Goal: Transaction & Acquisition: Book appointment/travel/reservation

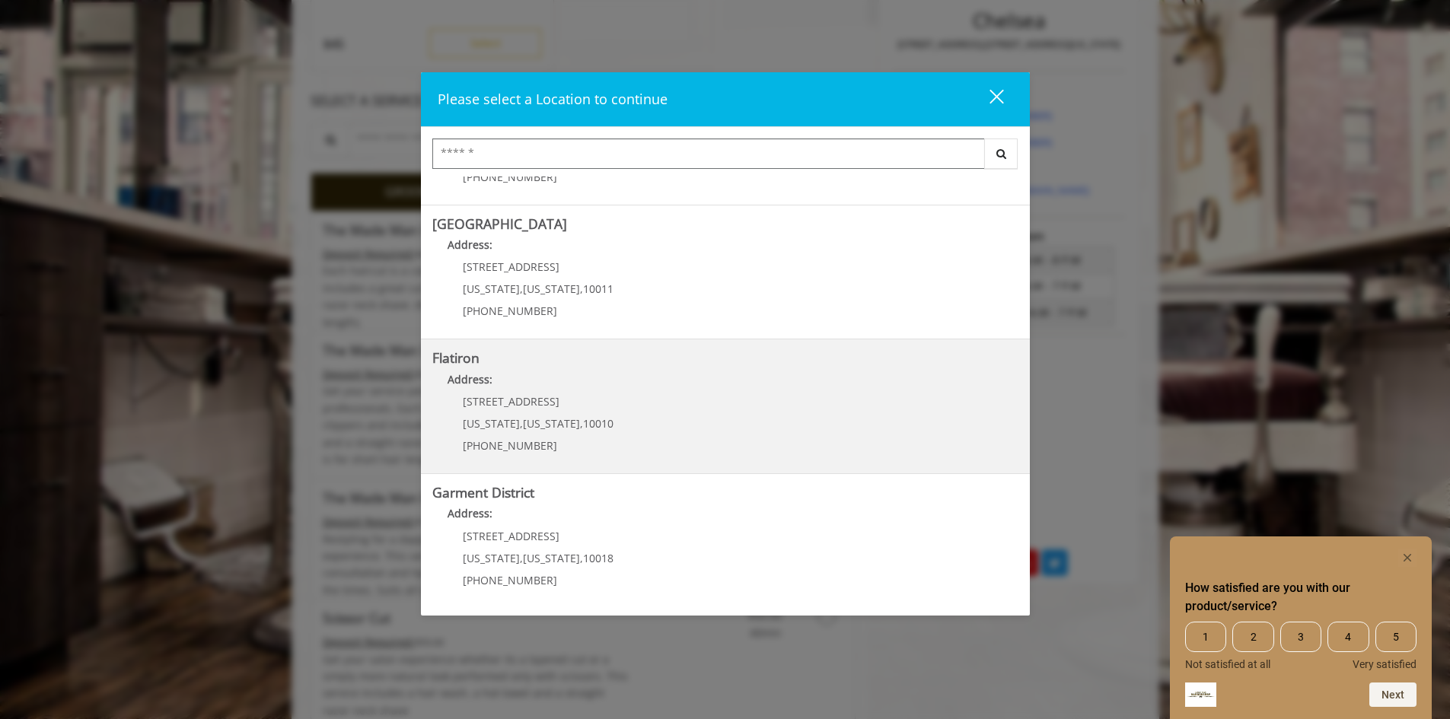
scroll to position [381, 0]
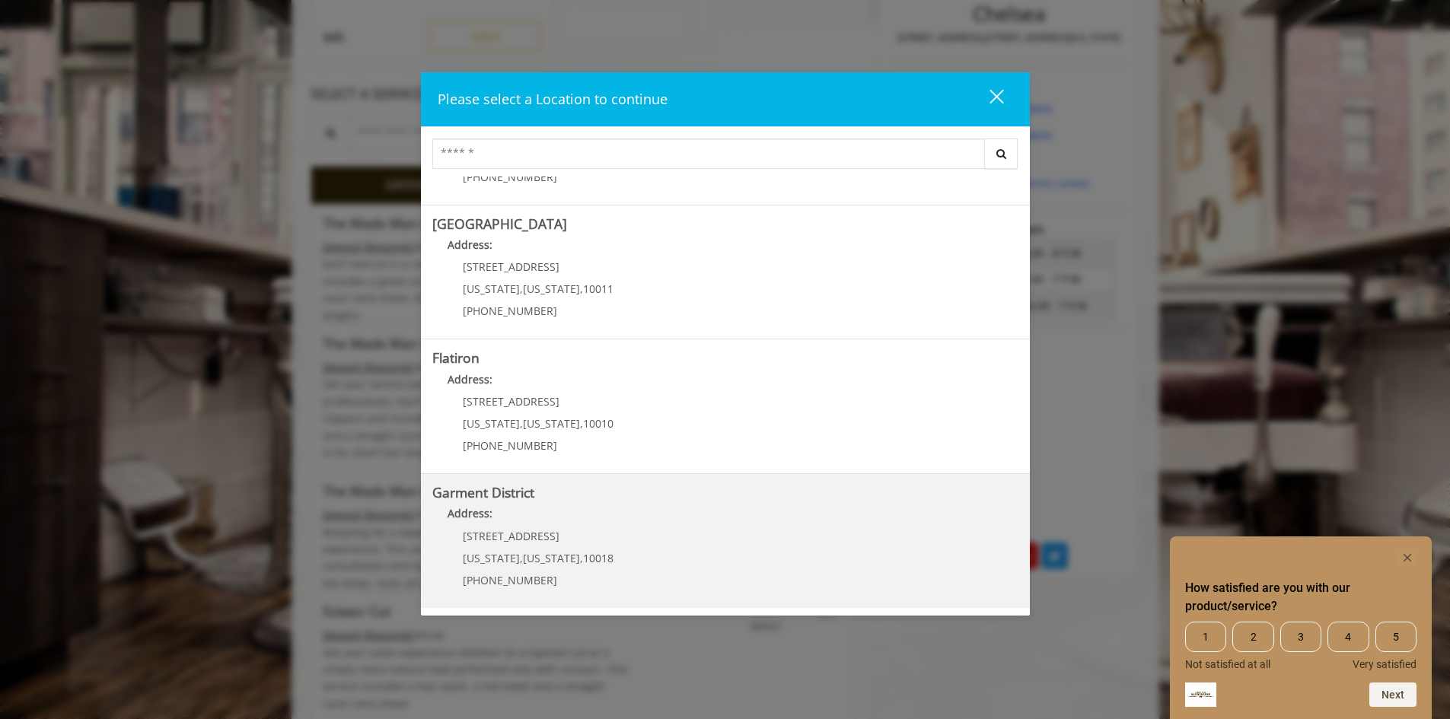
click at [534, 535] on span "[STREET_ADDRESS]" at bounding box center [511, 536] width 97 height 14
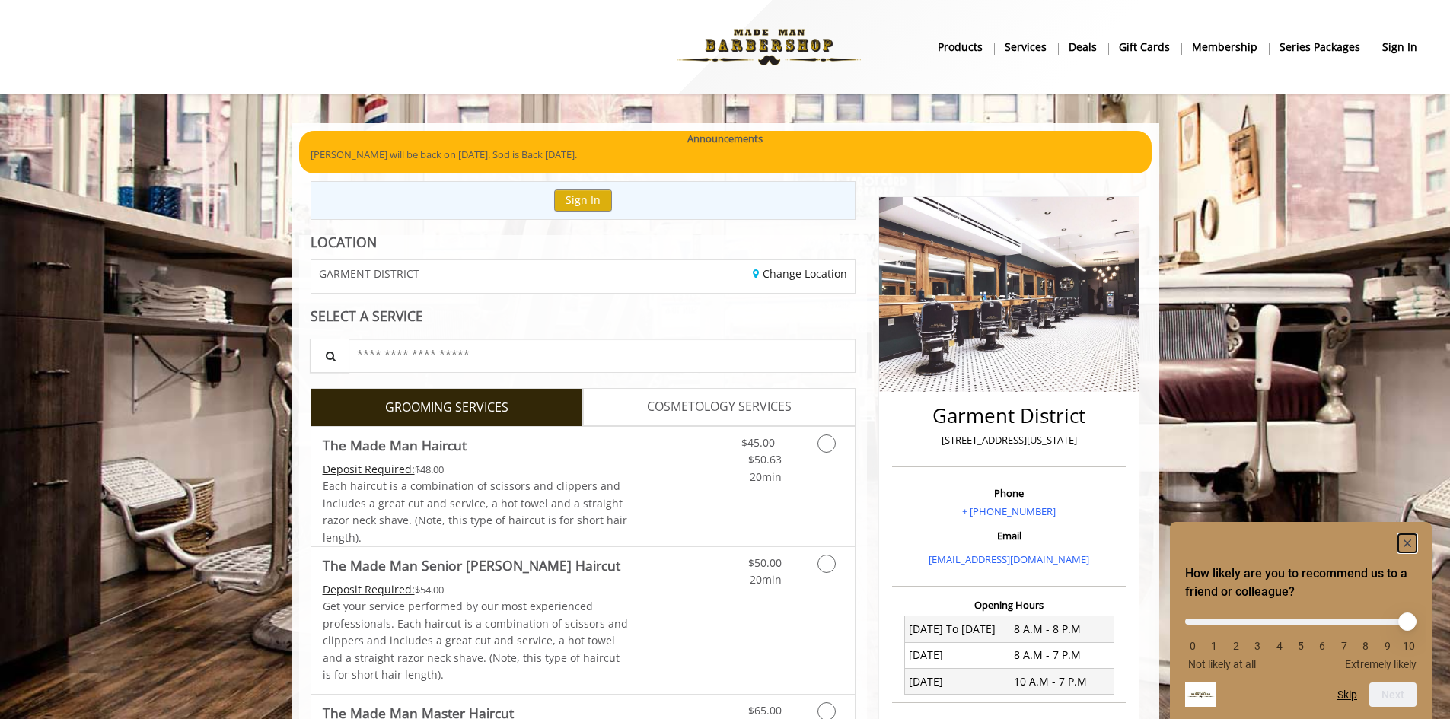
click at [1404, 544] on rect "Hide survey" at bounding box center [1407, 543] width 18 height 18
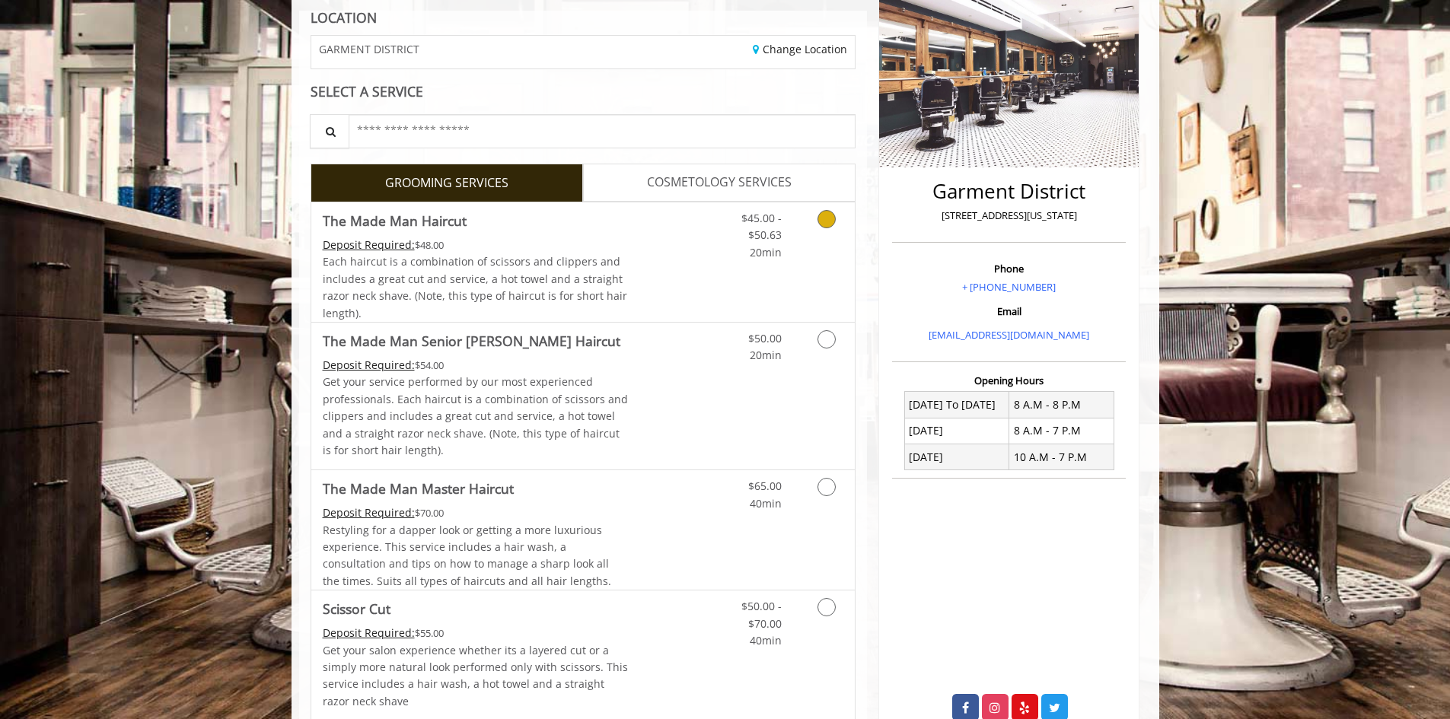
scroll to position [228, 0]
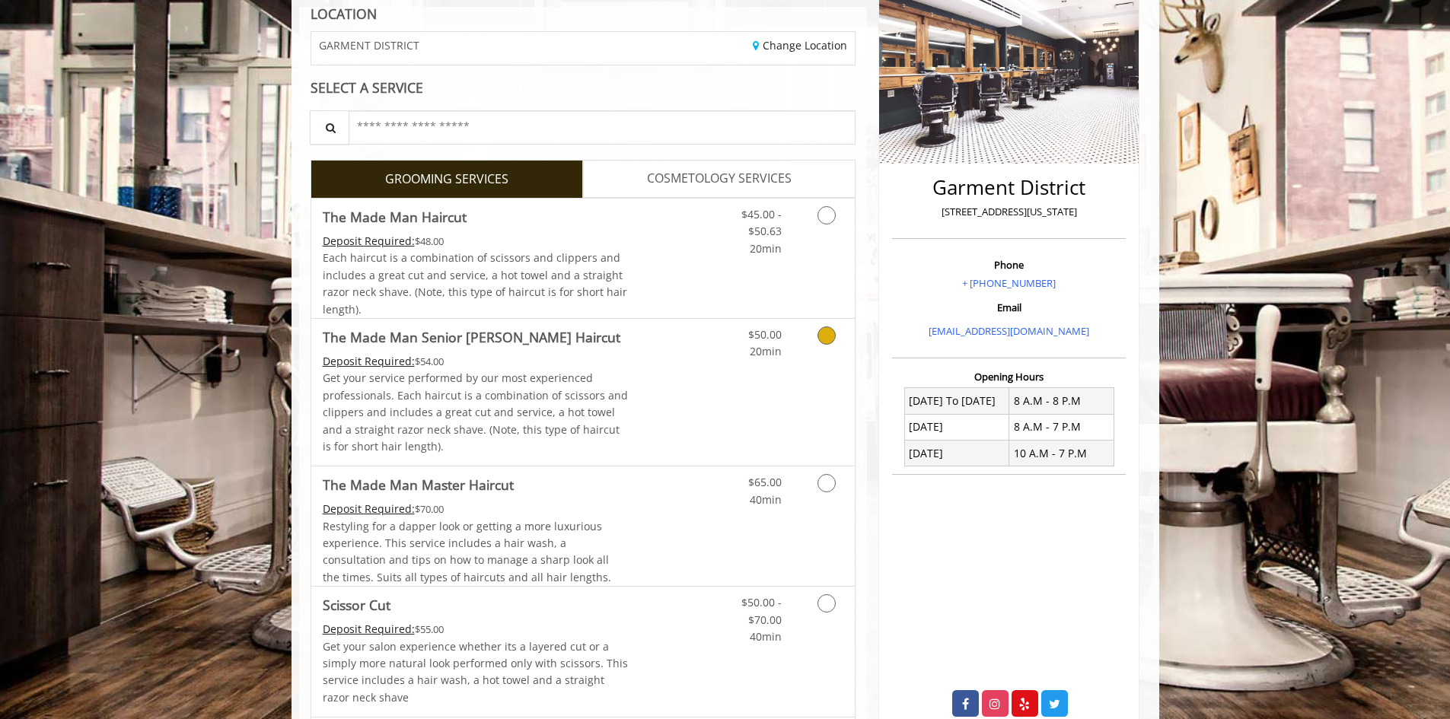
click at [825, 334] on icon "Grooming services" at bounding box center [827, 336] width 18 height 18
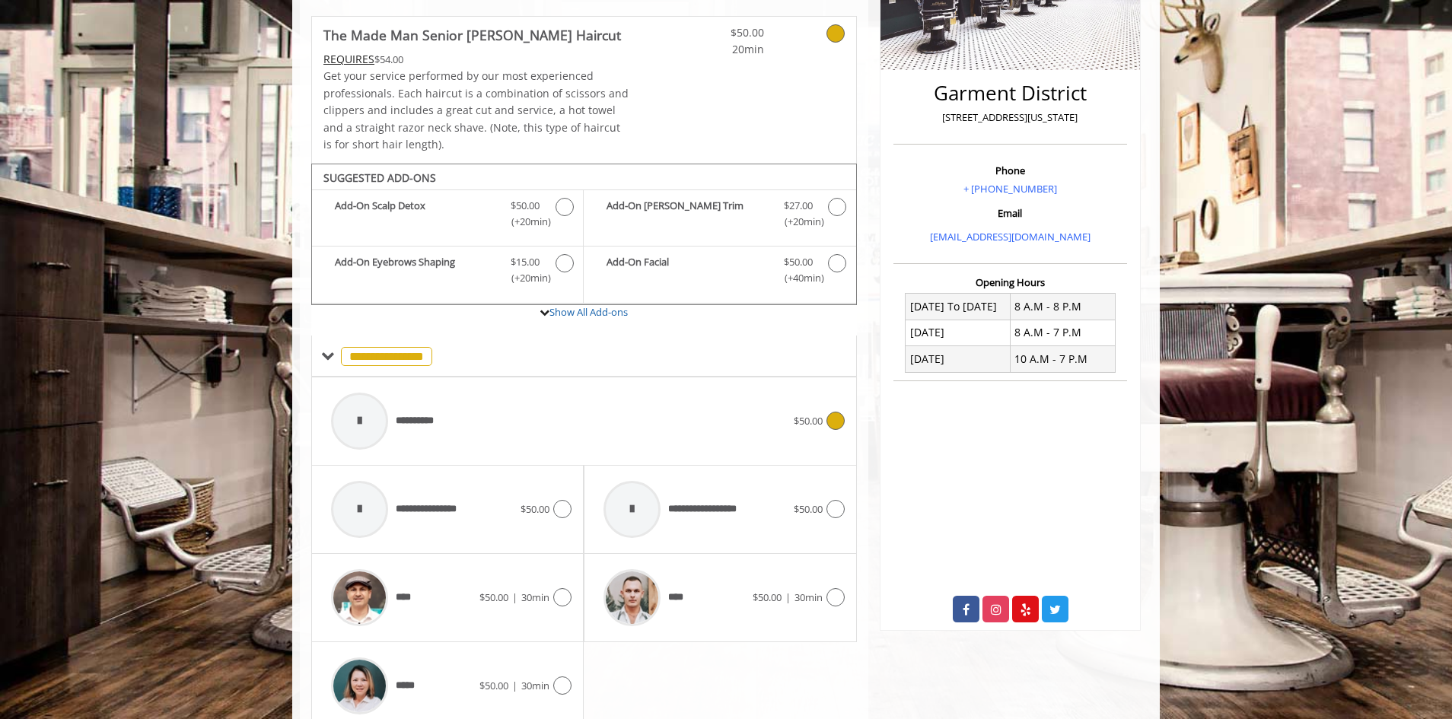
scroll to position [387, 0]
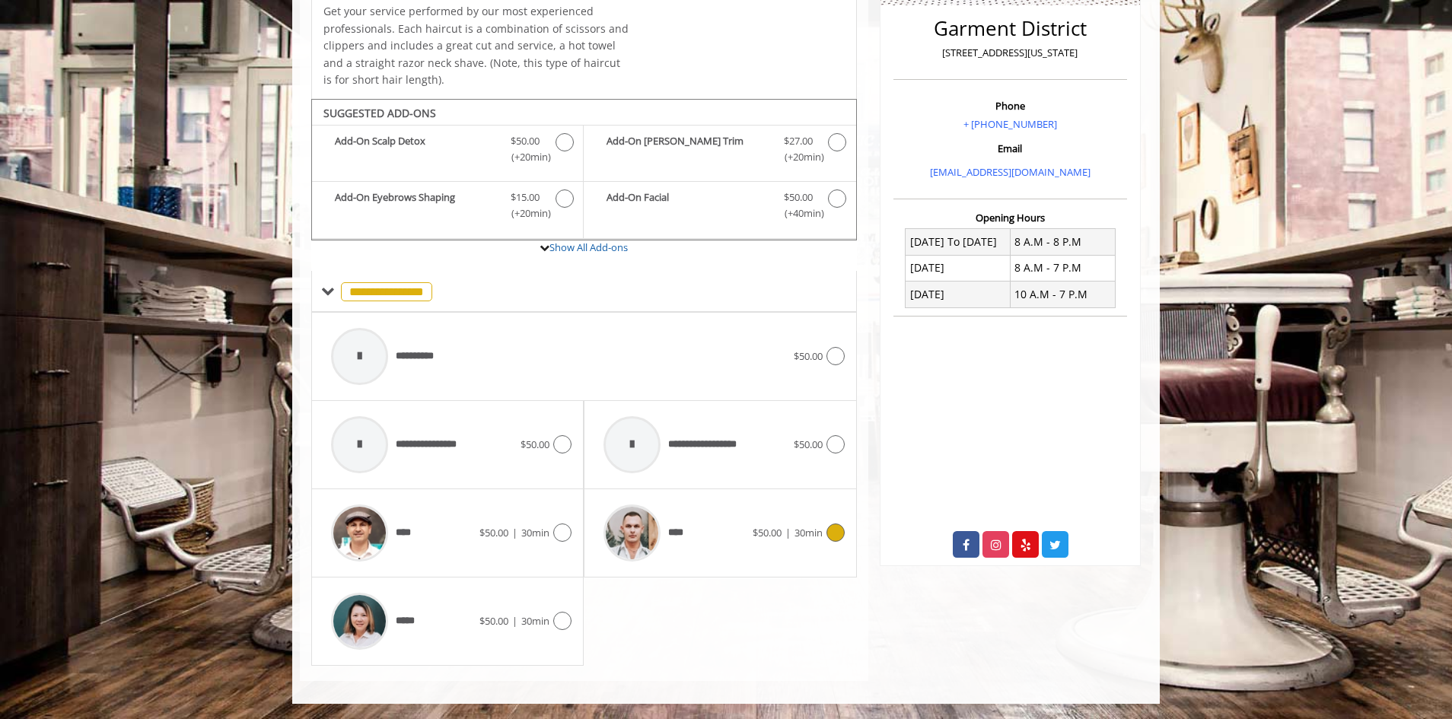
click at [837, 533] on icon at bounding box center [836, 533] width 18 height 18
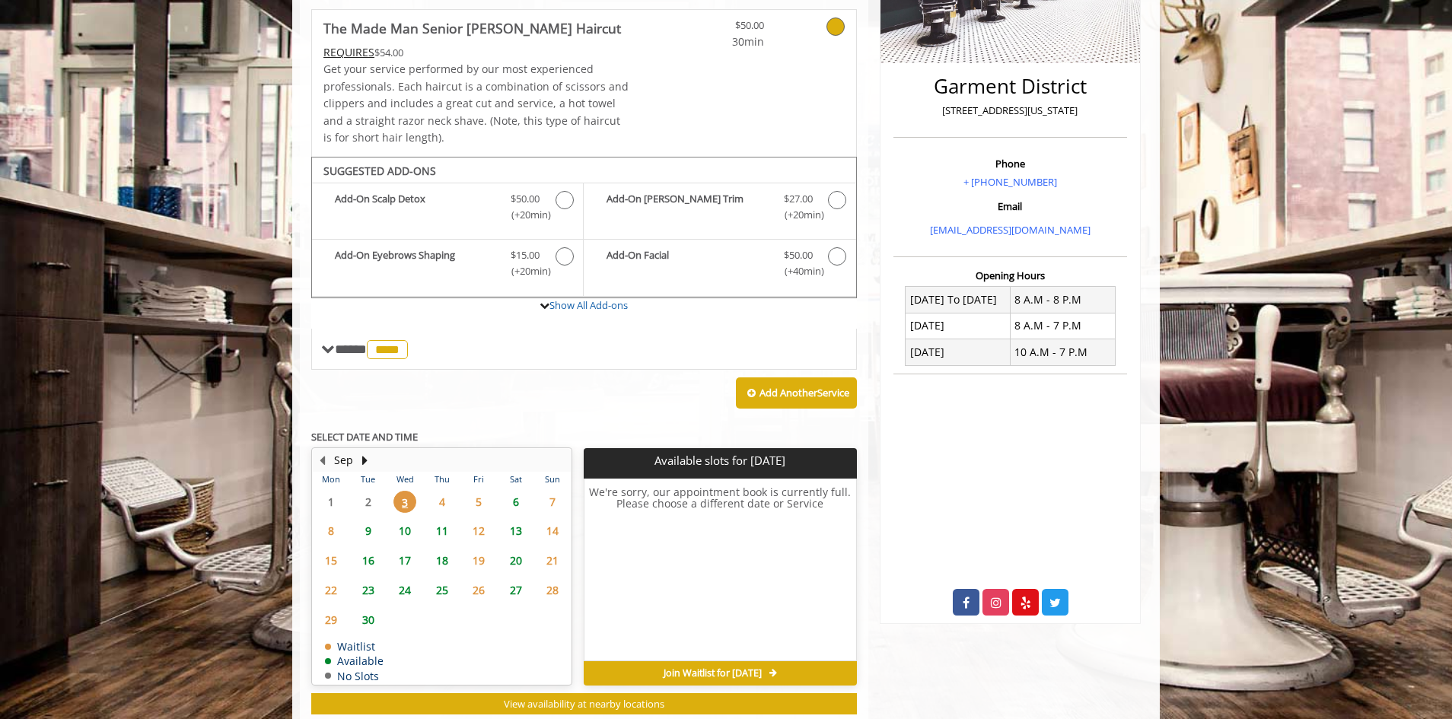
scroll to position [371, 0]
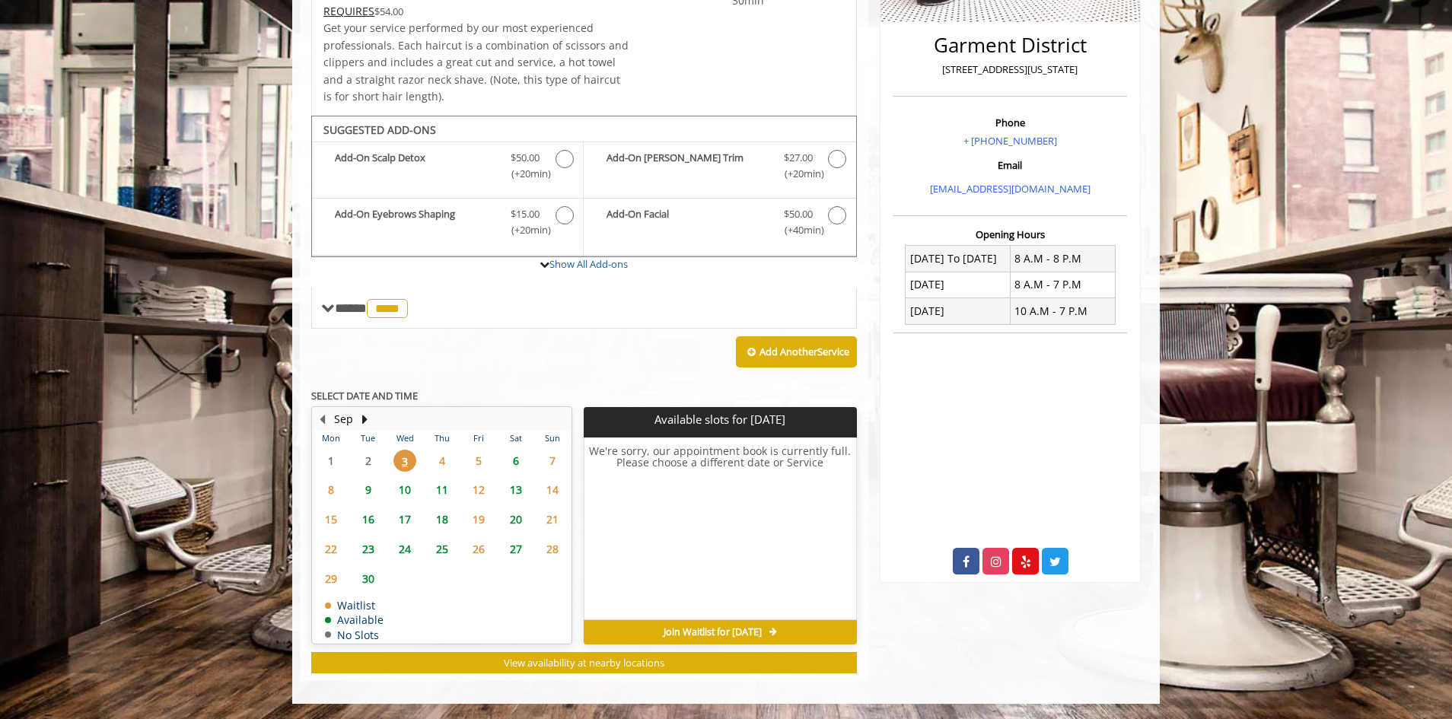
click at [440, 456] on span "4" at bounding box center [442, 461] width 23 height 22
click at [369, 490] on span "9" at bounding box center [368, 490] width 23 height 22
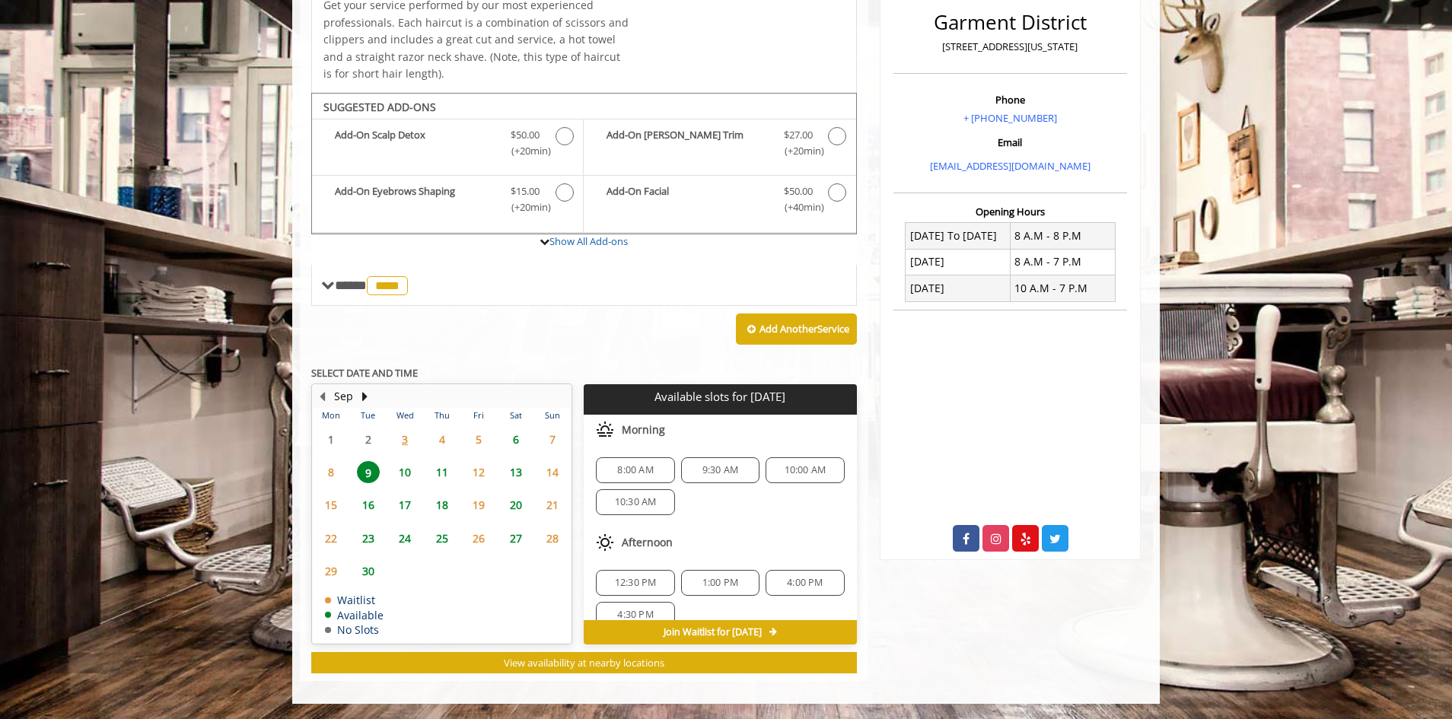
click at [401, 475] on span "10" at bounding box center [405, 472] width 23 height 22
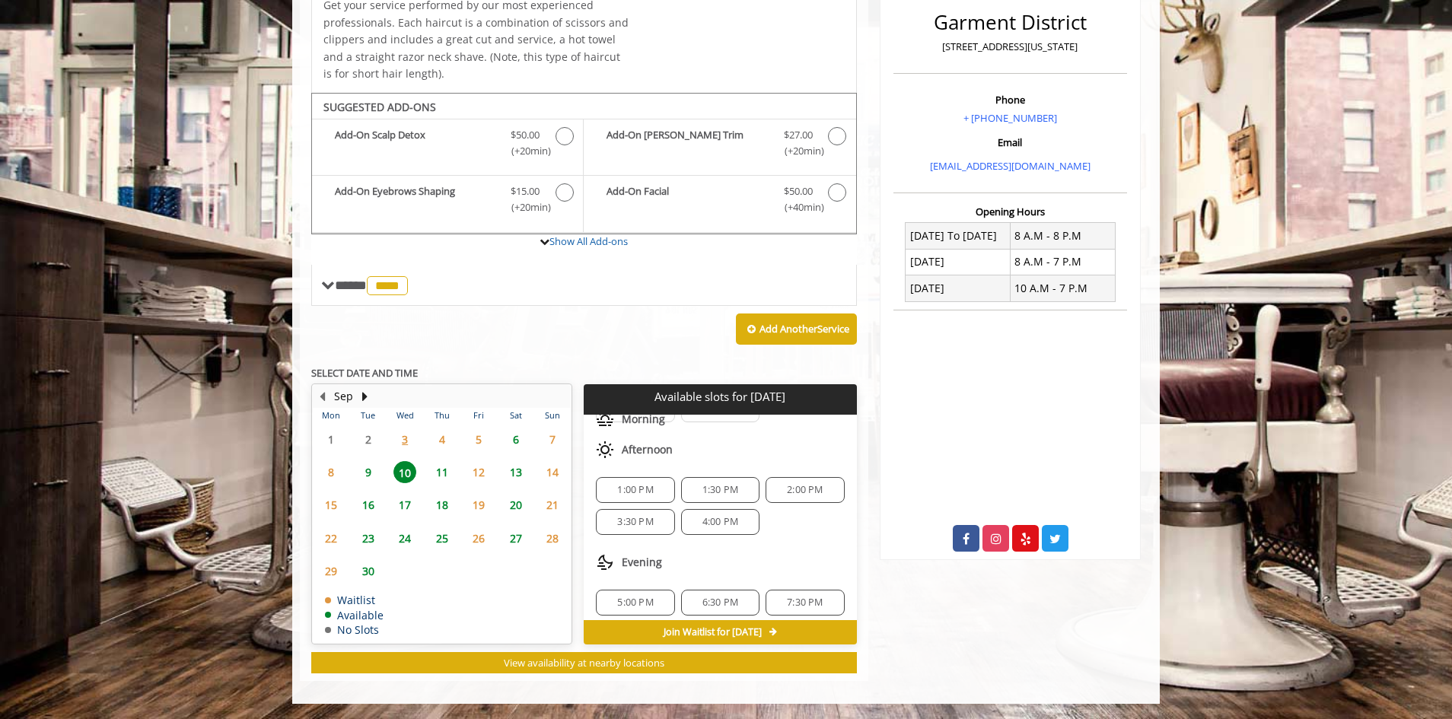
scroll to position [100, 0]
click at [368, 477] on span "9" at bounding box center [368, 472] width 23 height 22
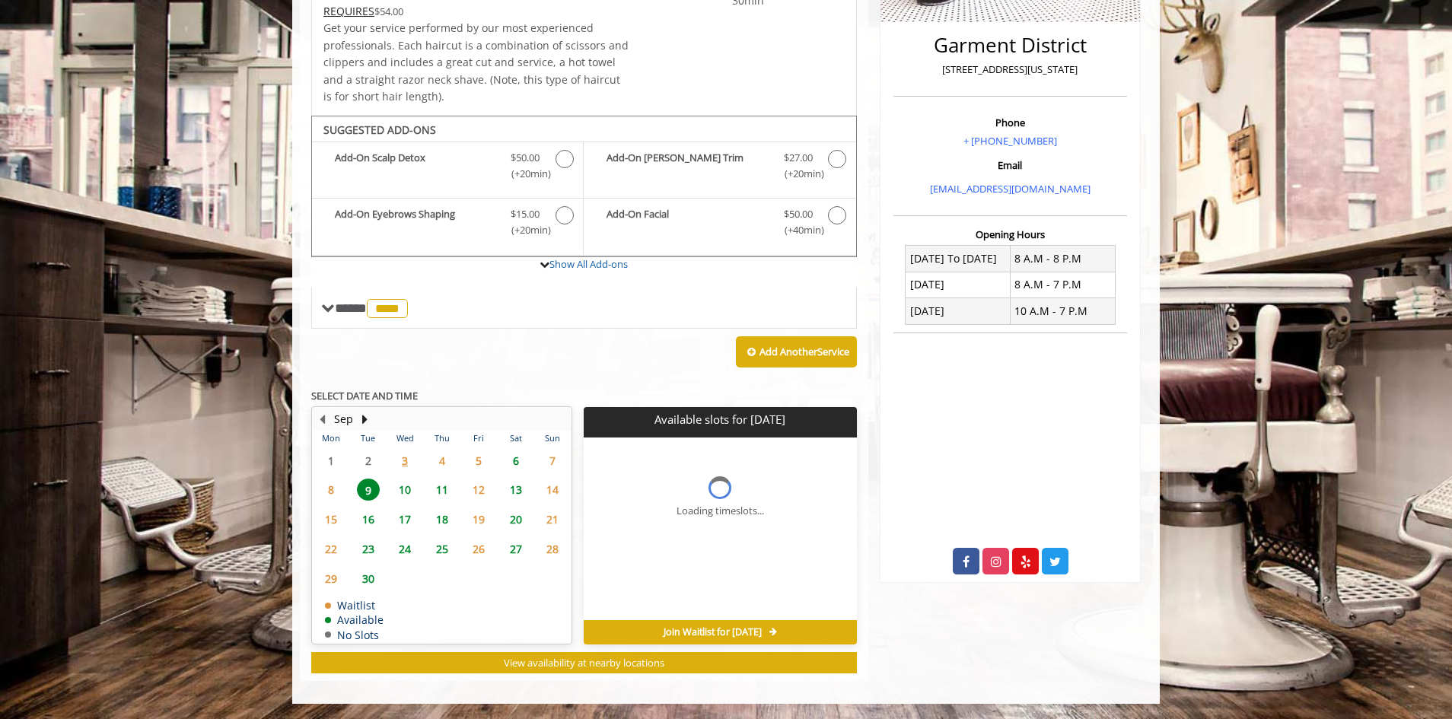
scroll to position [394, 0]
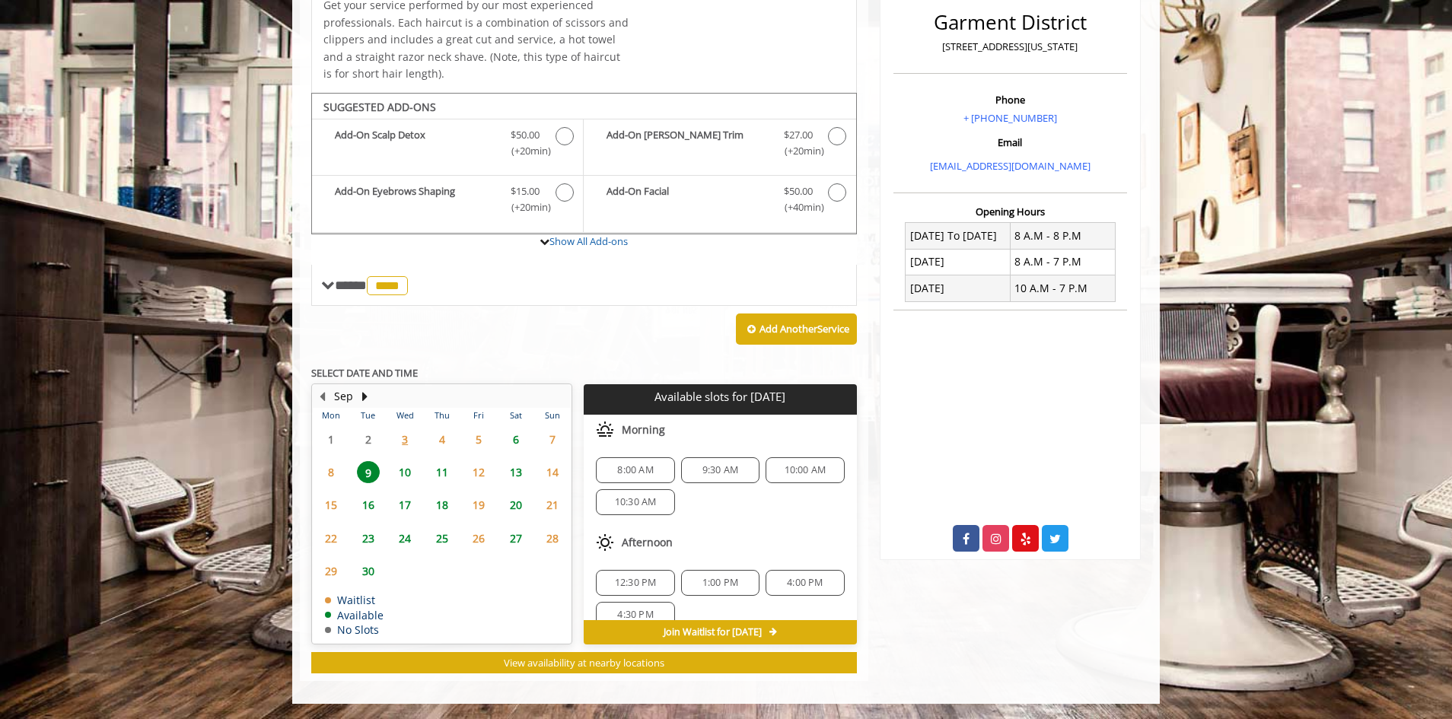
click at [397, 465] on span "10" at bounding box center [405, 472] width 23 height 22
click at [366, 474] on span "9" at bounding box center [368, 472] width 23 height 22
click at [407, 471] on span "10" at bounding box center [405, 472] width 23 height 22
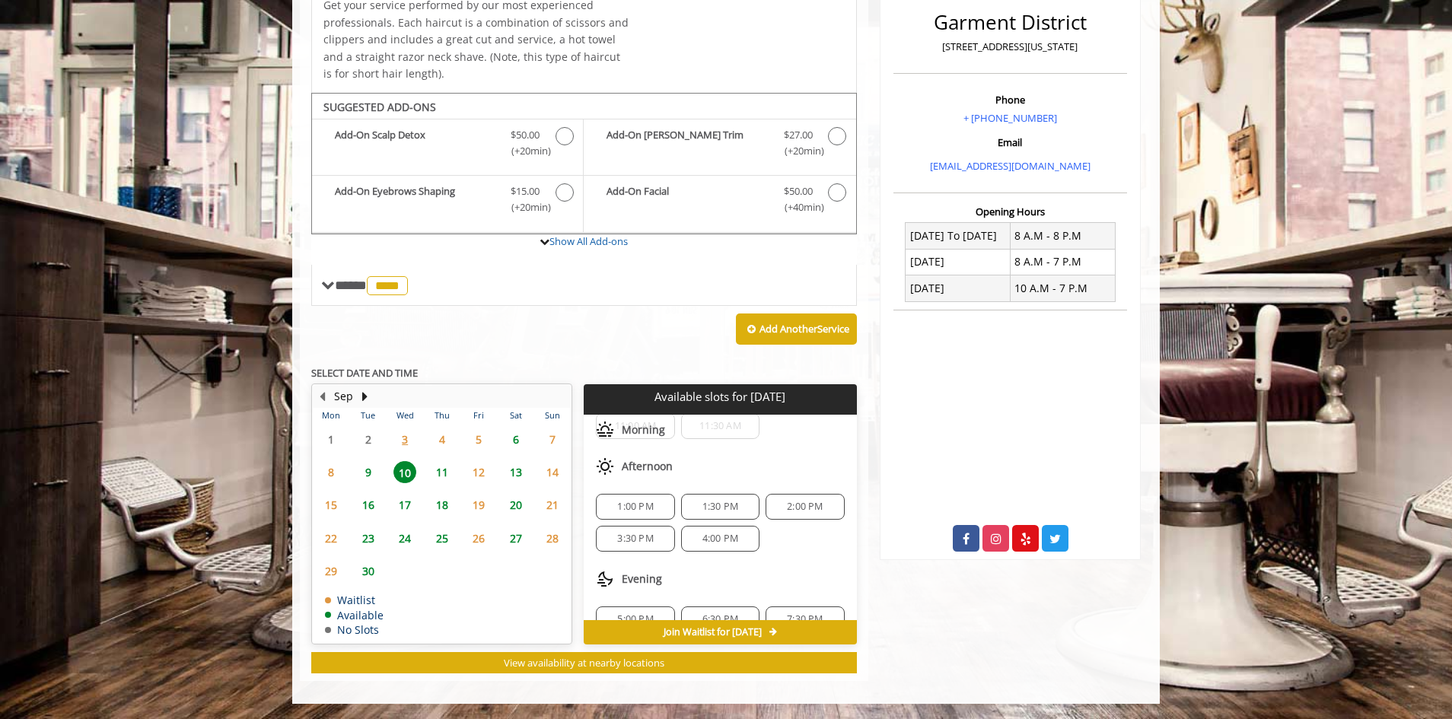
scroll to position [100, 0]
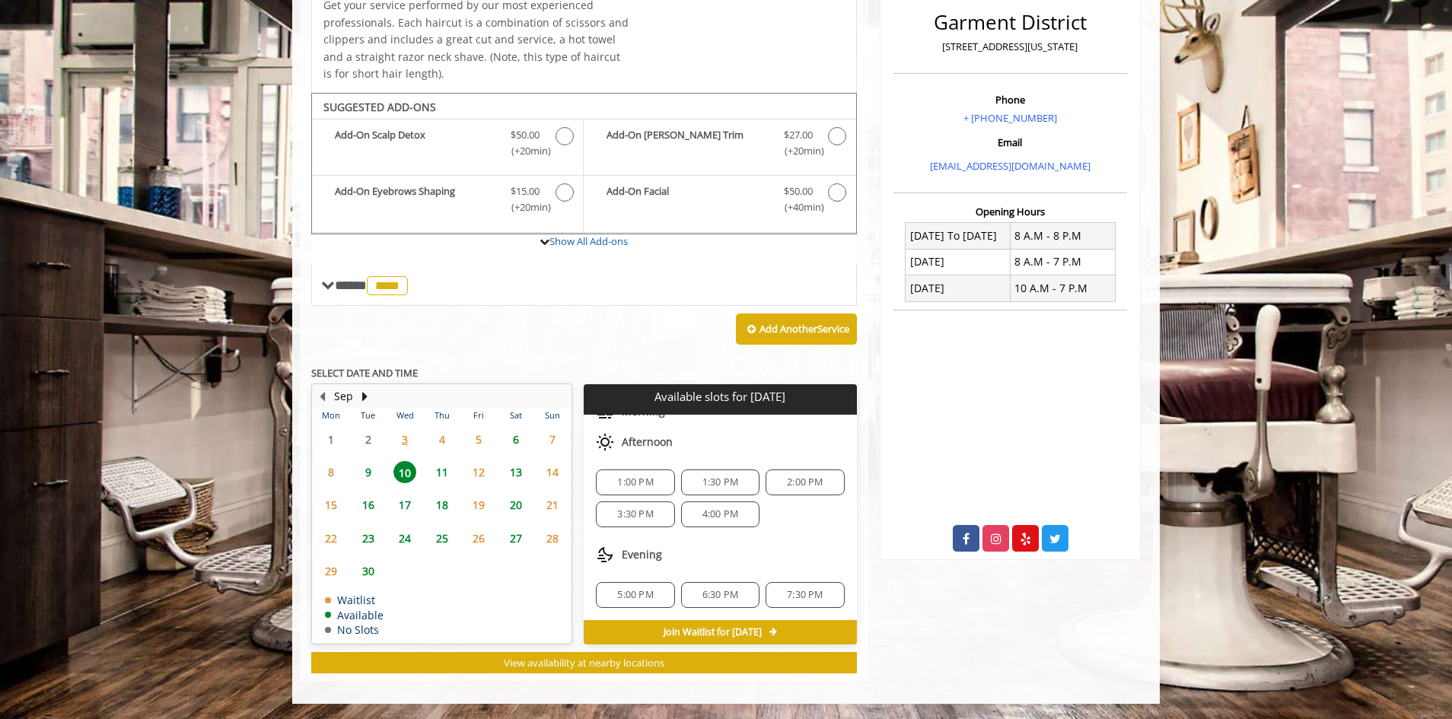
click at [368, 471] on span "9" at bounding box center [368, 472] width 23 height 22
click at [405, 471] on span "10" at bounding box center [405, 472] width 23 height 22
click at [366, 472] on span "9" at bounding box center [368, 472] width 23 height 22
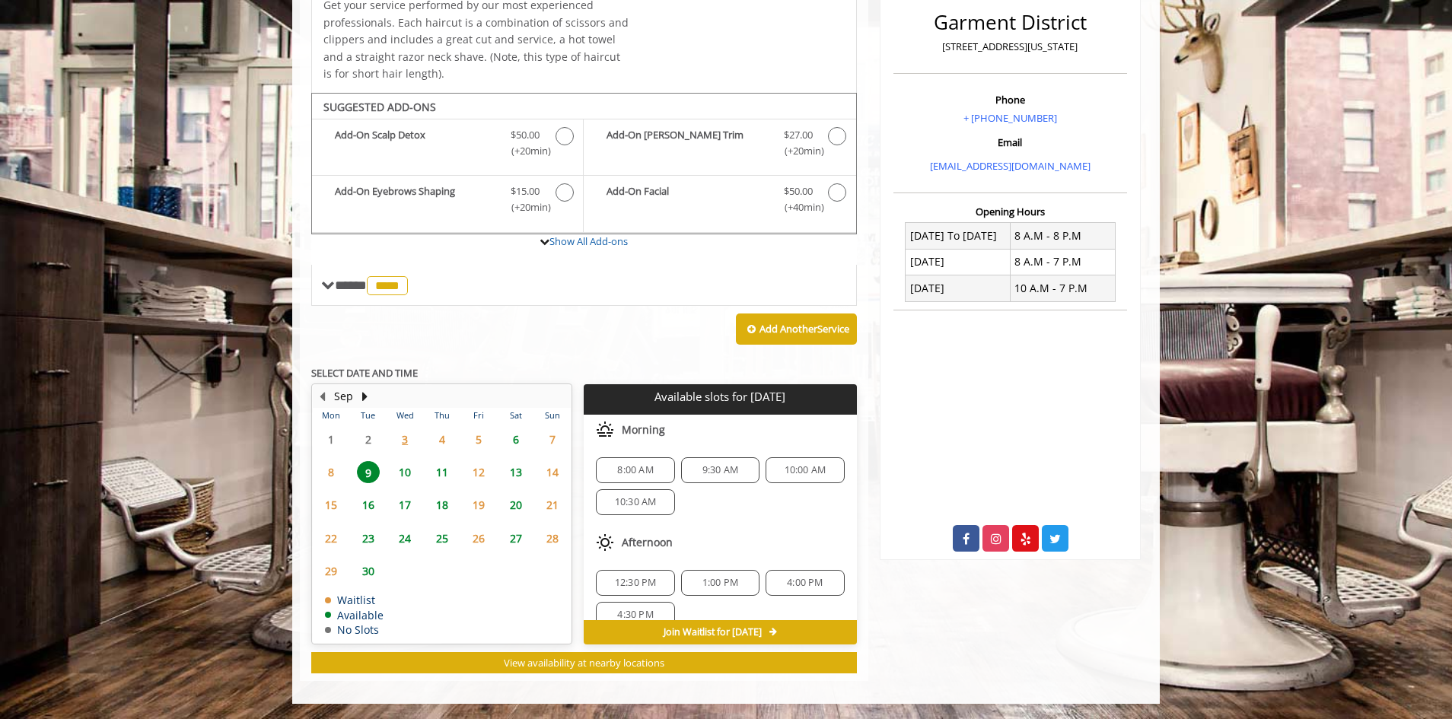
scroll to position [76, 0]
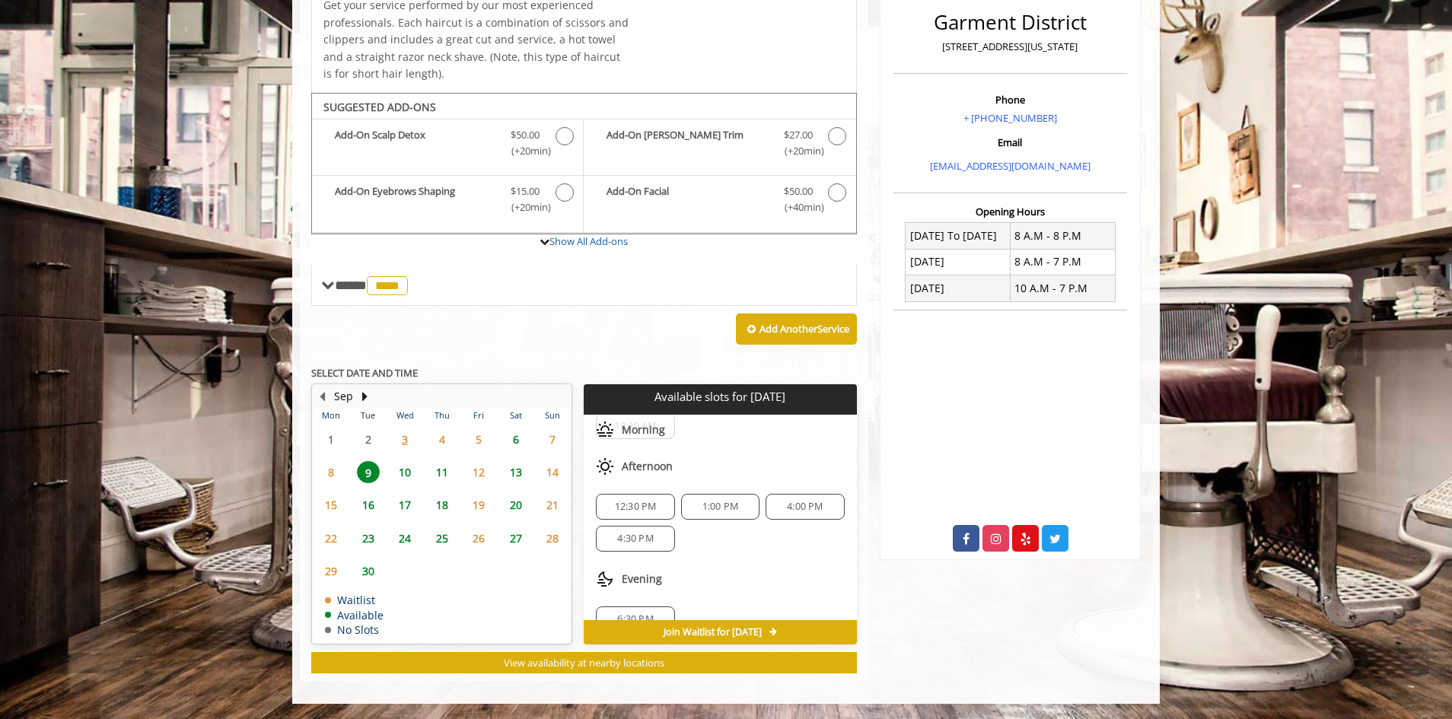
click at [401, 474] on span "10" at bounding box center [405, 472] width 23 height 22
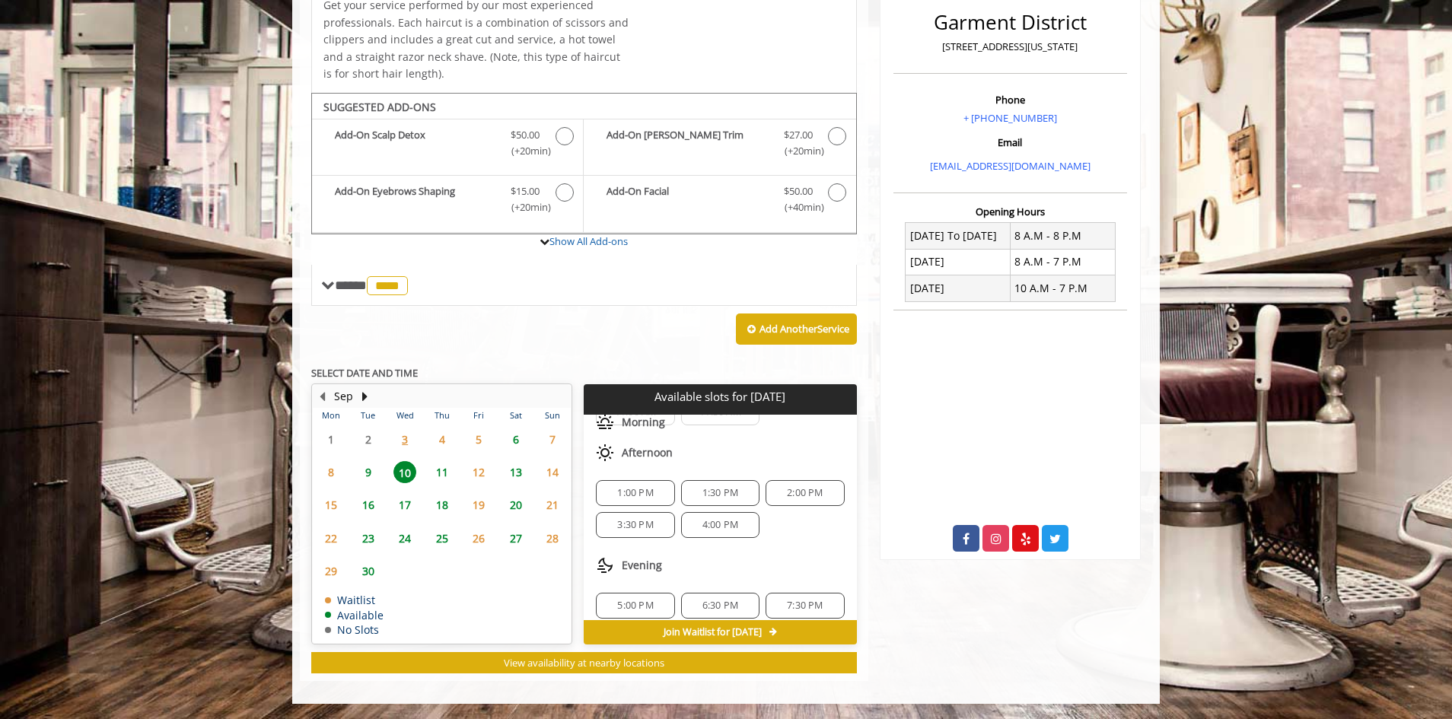
scroll to position [100, 0]
click at [362, 470] on span "9" at bounding box center [368, 472] width 23 height 22
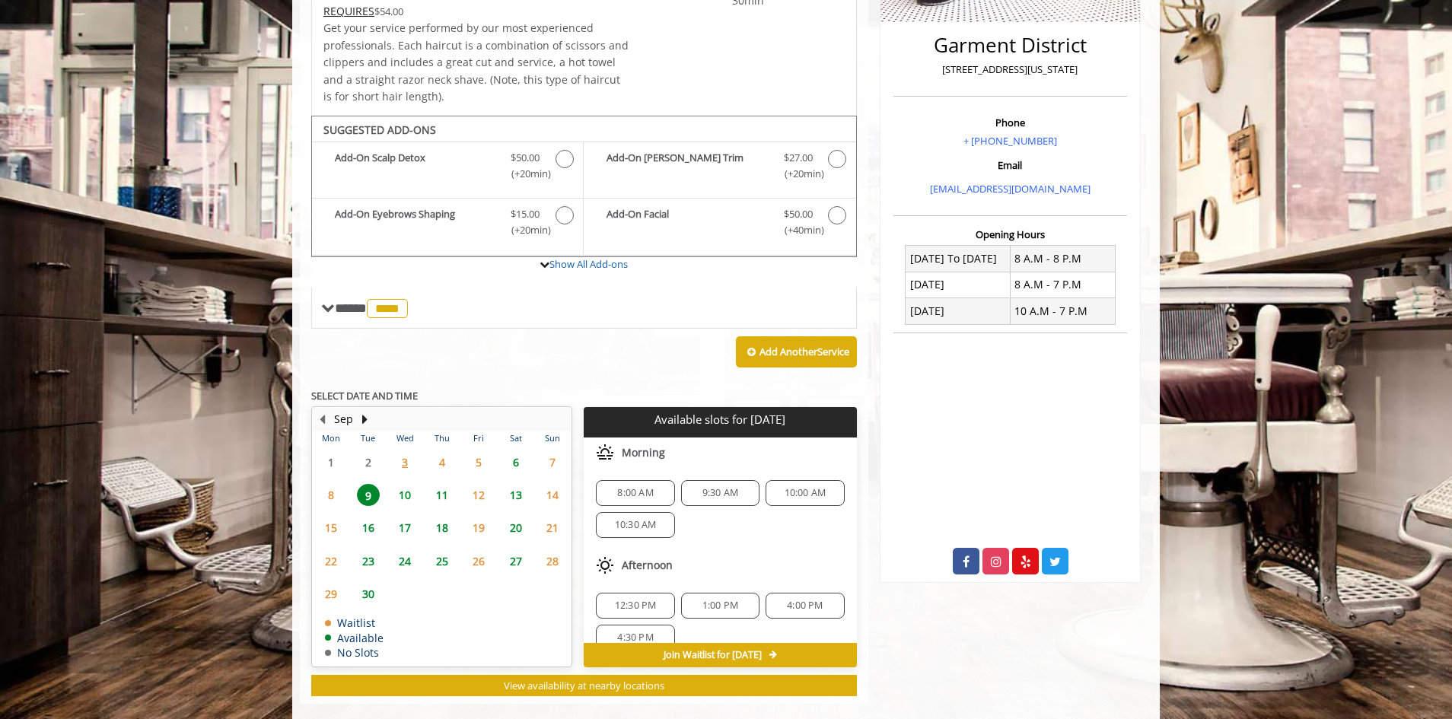
scroll to position [394, 0]
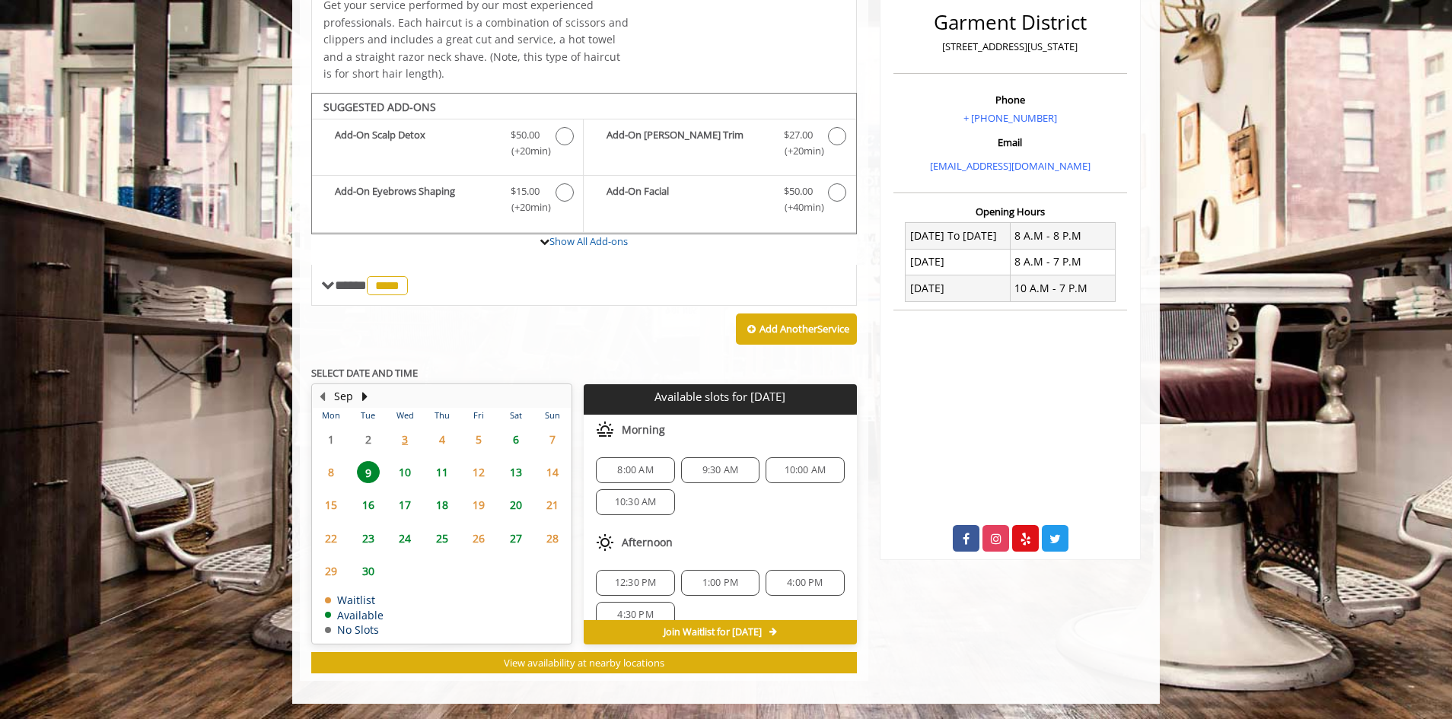
click at [409, 472] on span "10" at bounding box center [405, 472] width 23 height 22
click at [619, 588] on span "1:00 PM" at bounding box center [635, 583] width 36 height 12
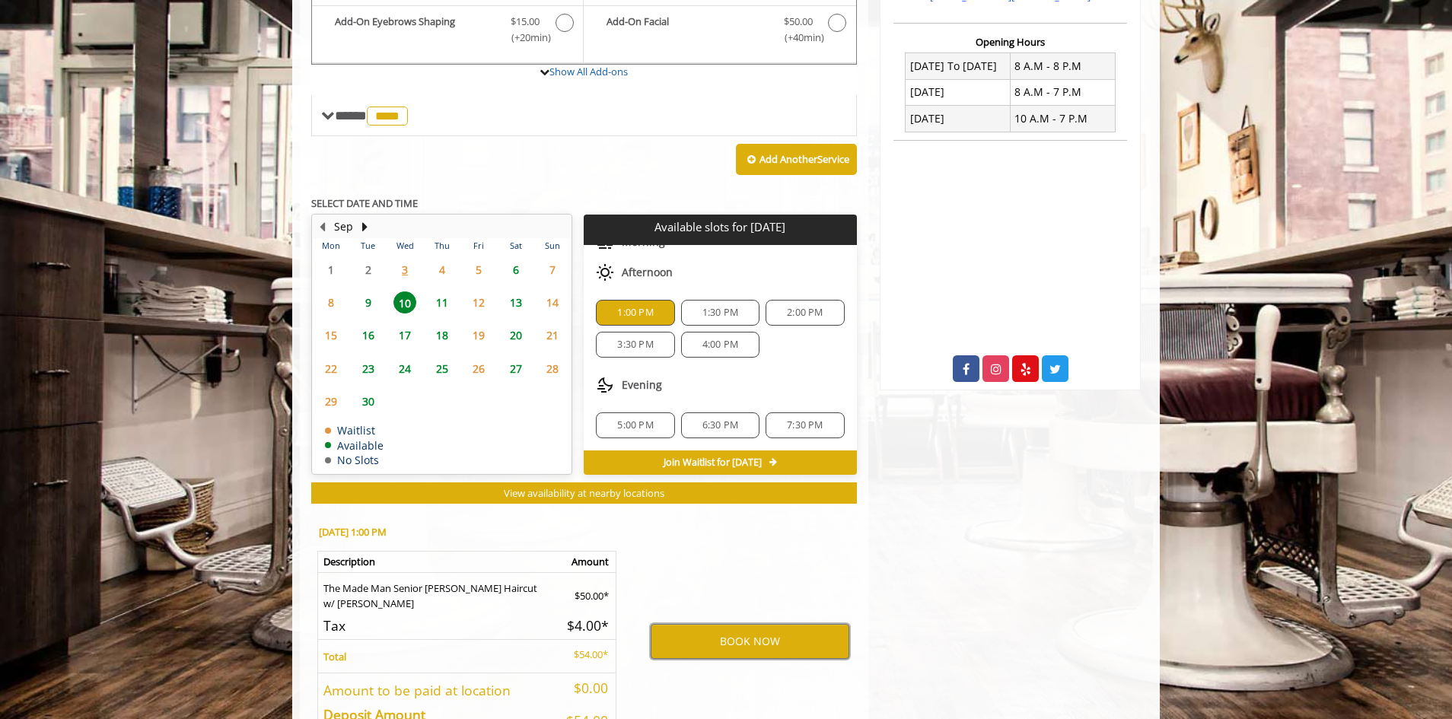
scroll to position [669, 0]
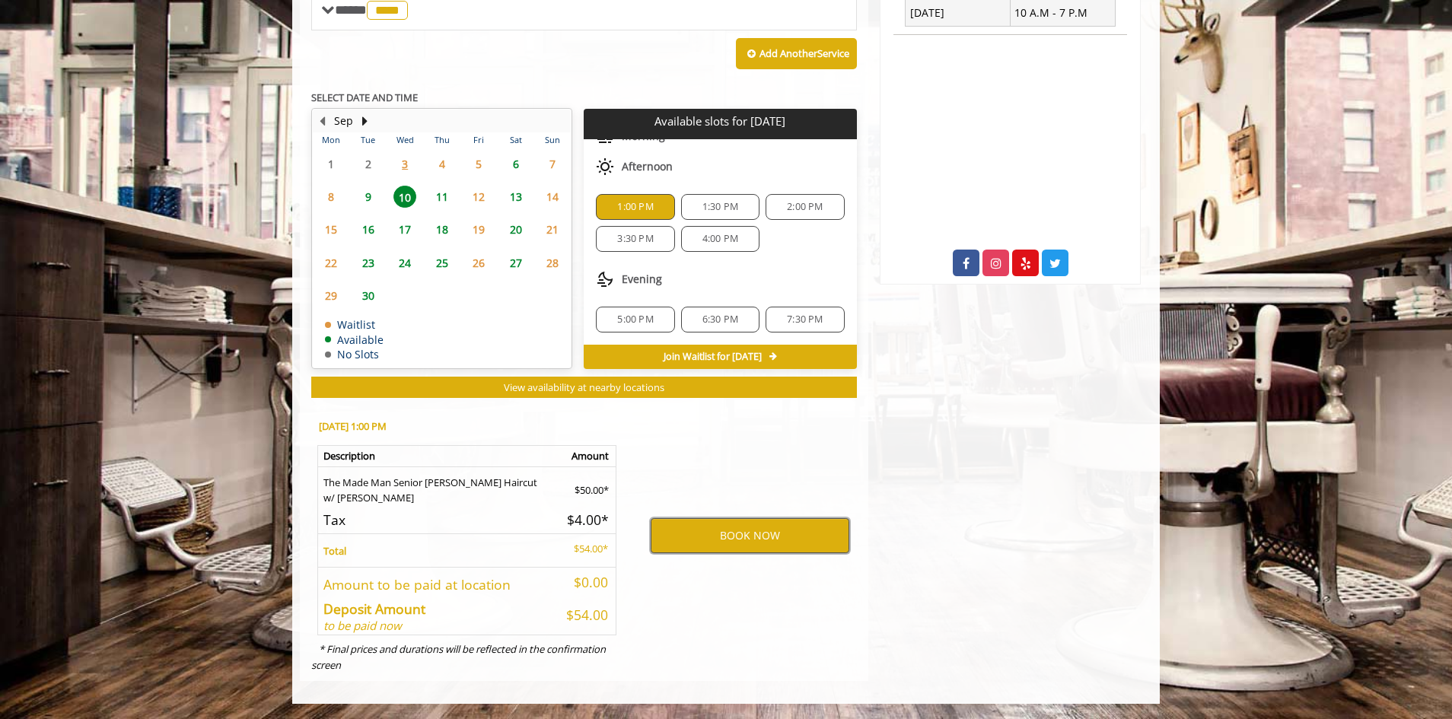
click at [789, 539] on button "BOOK NOW" at bounding box center [750, 535] width 199 height 35
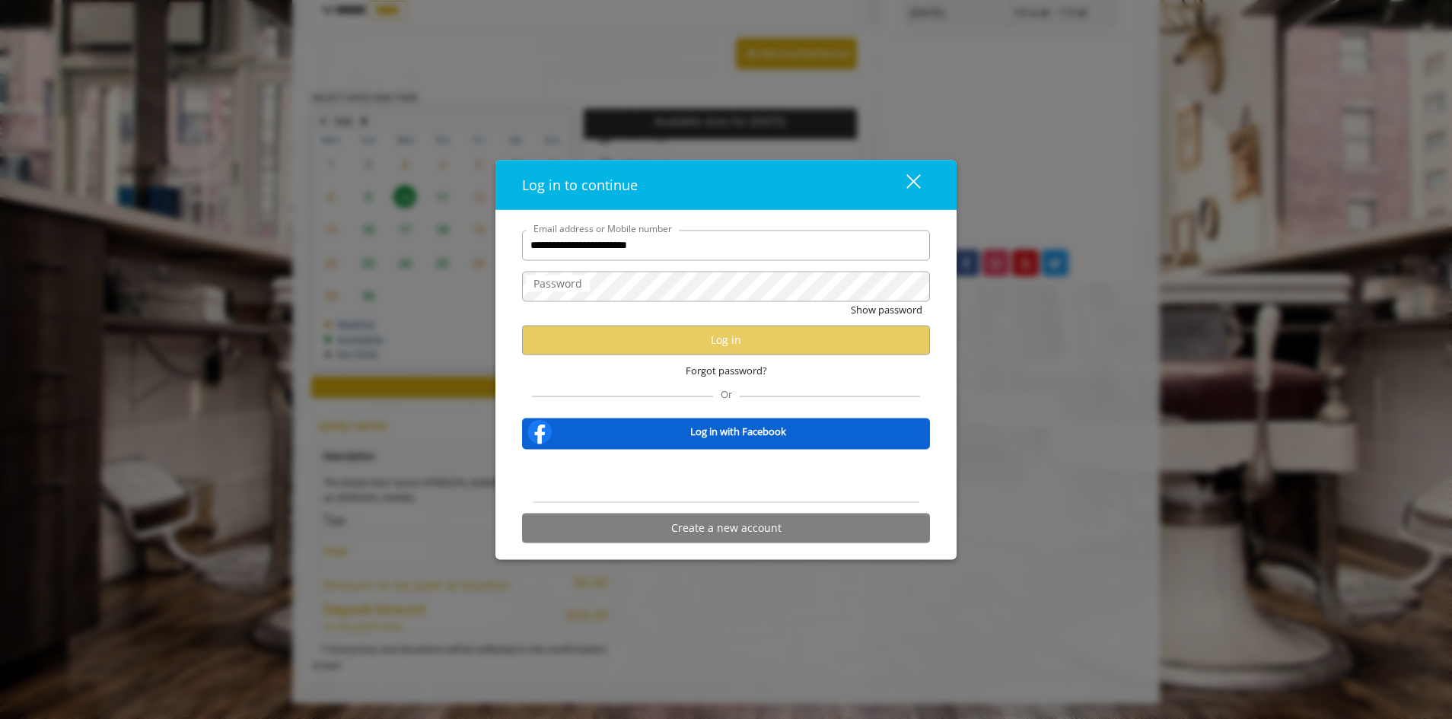
type input "**********"
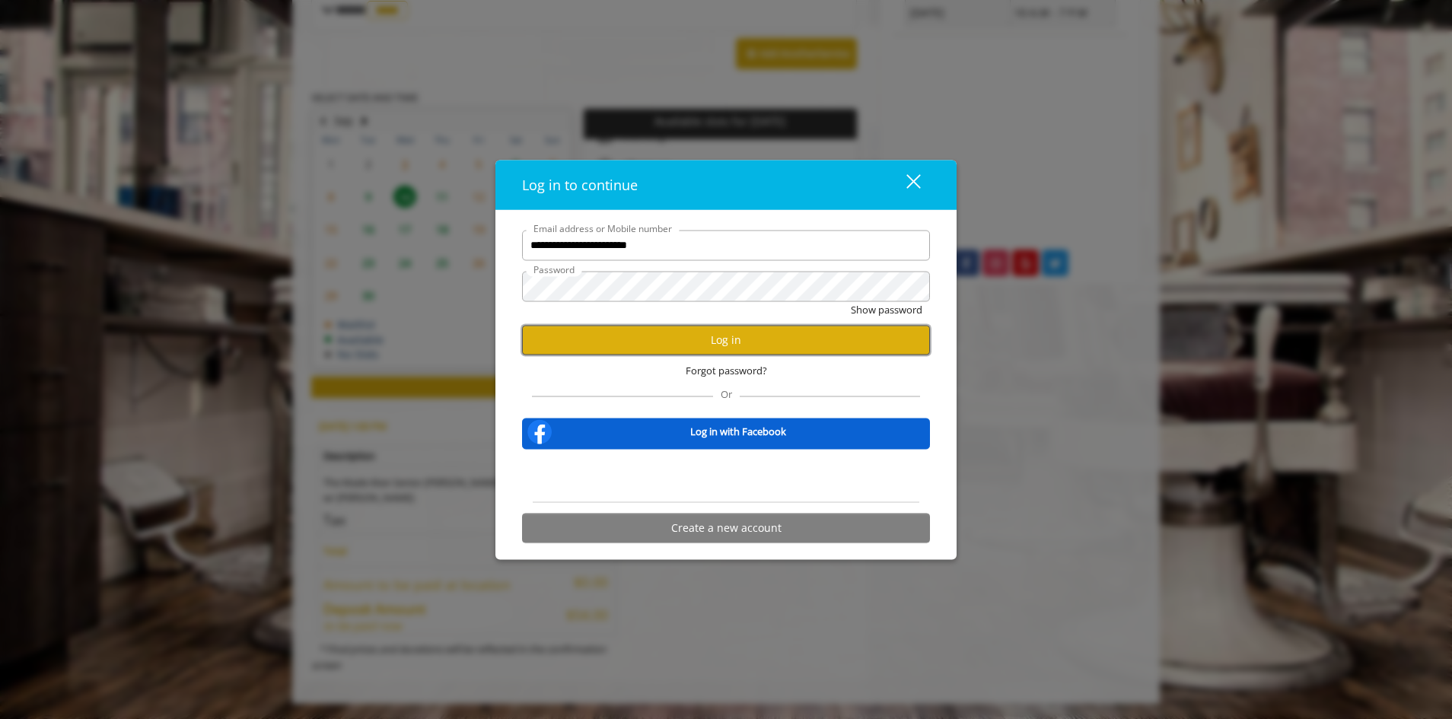
click at [789, 335] on button "Log in" at bounding box center [726, 340] width 408 height 30
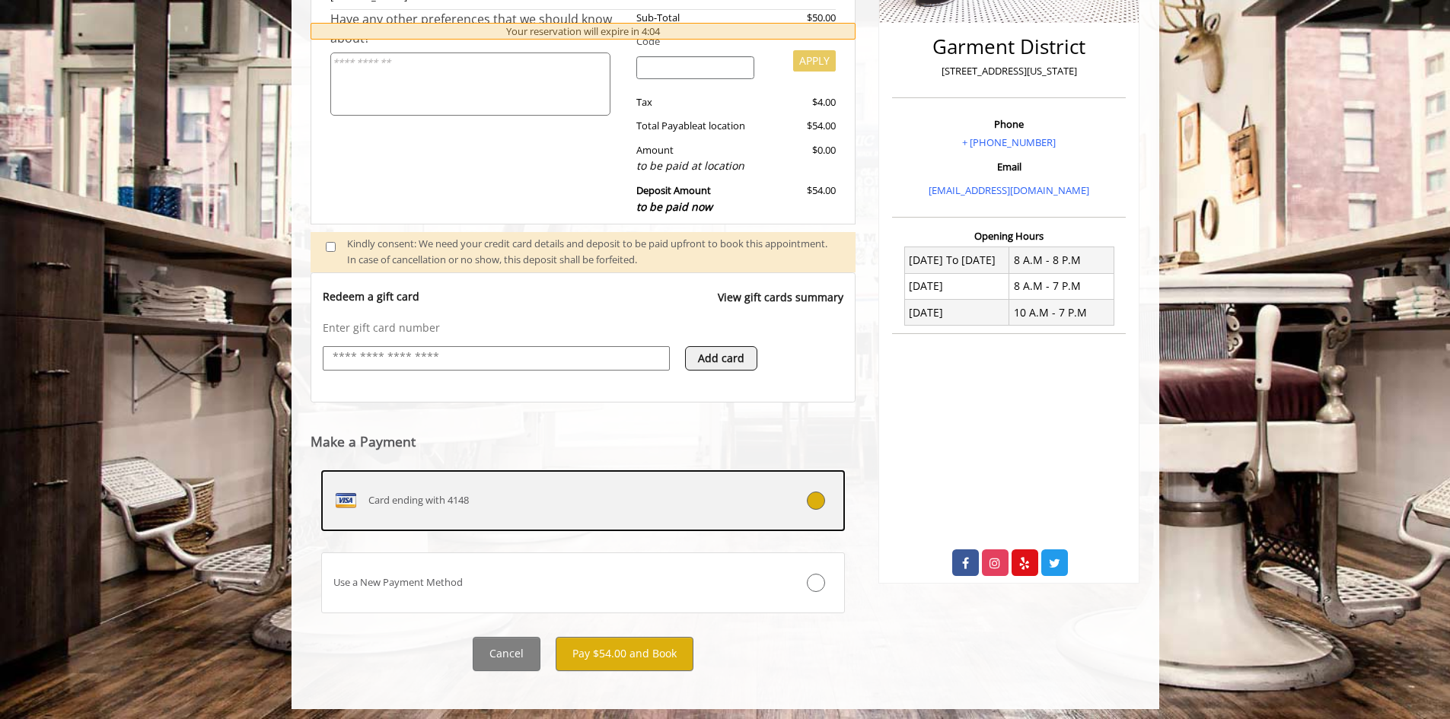
scroll to position [375, 0]
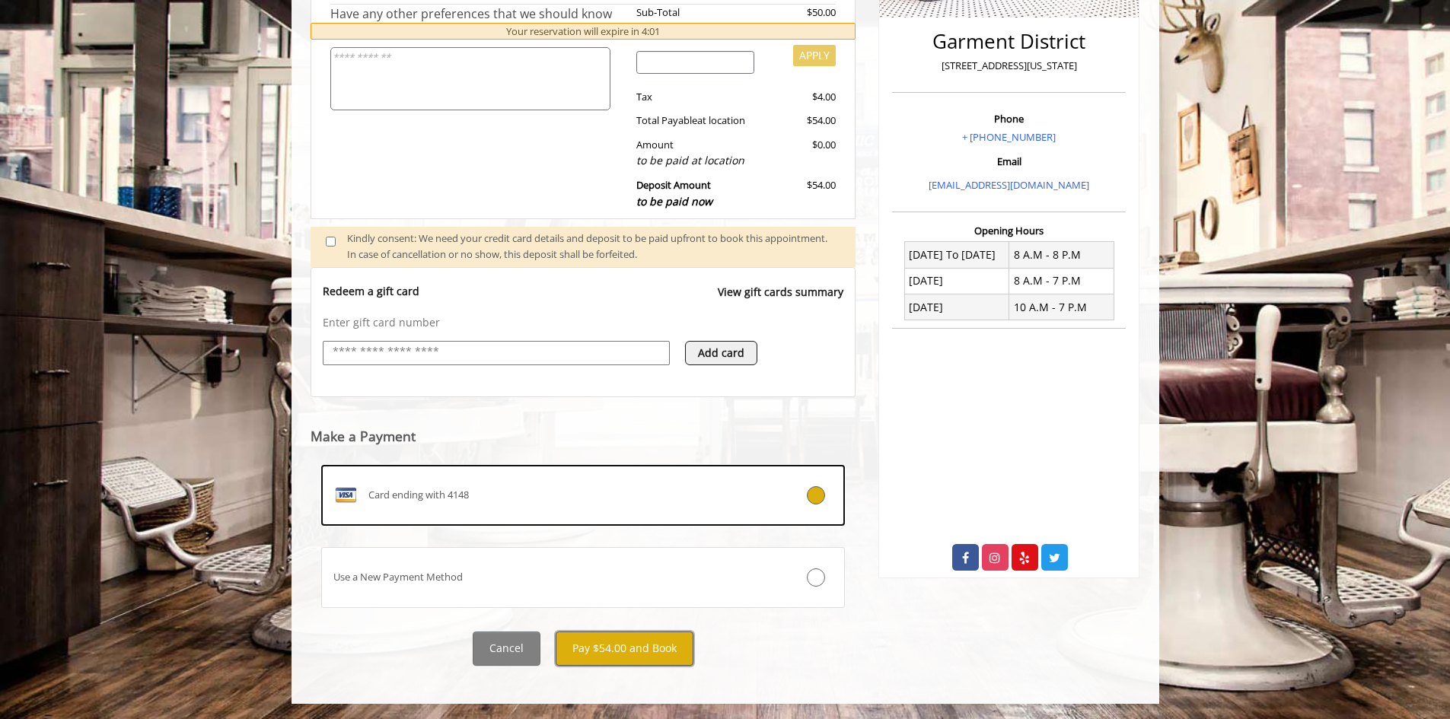
click at [620, 649] on button "Pay $54.00 and Book" at bounding box center [625, 649] width 138 height 34
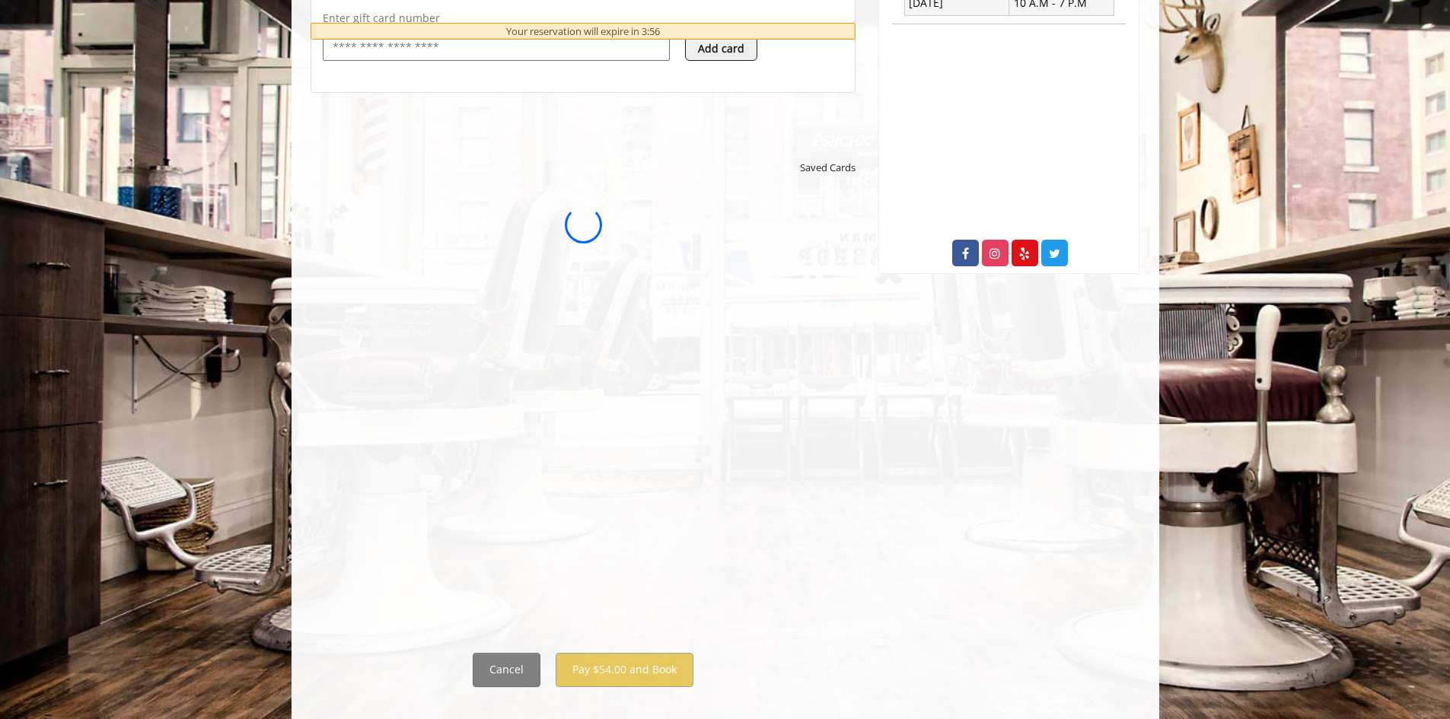
scroll to position [0, 0]
